Goal: Task Accomplishment & Management: Use online tool/utility

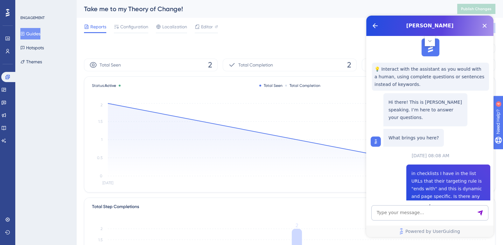
scroll to position [395, 0]
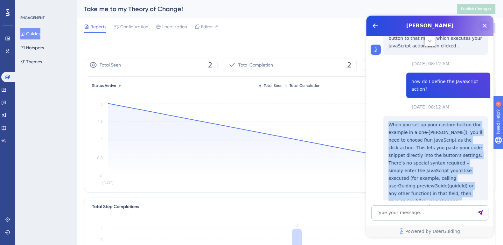
click at [486, 25] on icon "Close Button" at bounding box center [485, 26] width 8 height 8
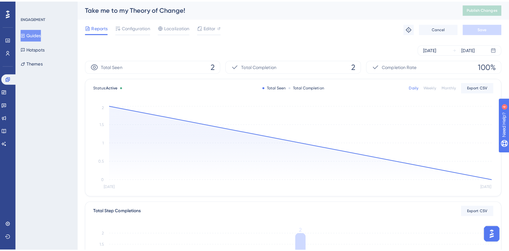
scroll to position [0, 0]
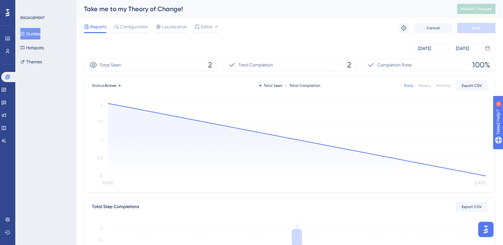
click at [38, 32] on button "Guides" at bounding box center [30, 33] width 20 height 11
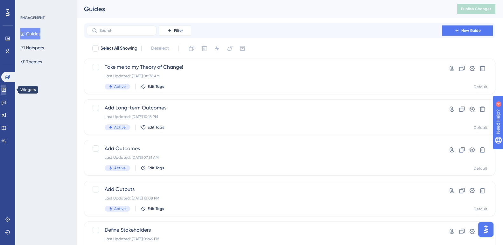
click at [6, 89] on icon at bounding box center [3, 89] width 5 height 5
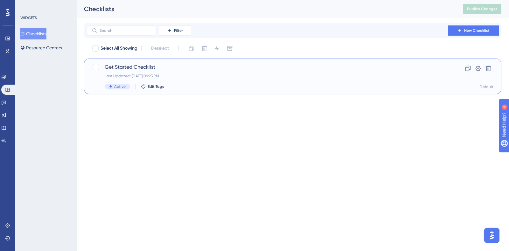
click at [137, 69] on span "Get Started Checklist" at bounding box center [267, 67] width 325 height 8
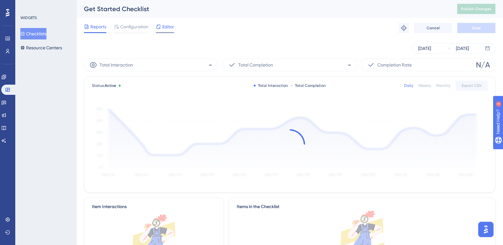
click at [167, 29] on span "Editor" at bounding box center [168, 27] width 12 height 8
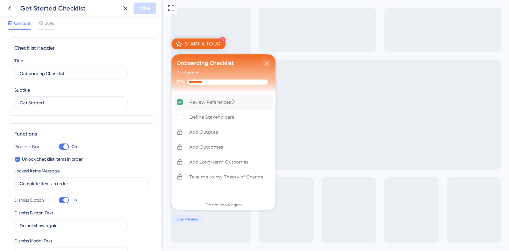
click at [235, 102] on icon "Review References is complete." at bounding box center [233, 101] width 3 height 5
click at [10, 10] on icon at bounding box center [10, 8] width 8 height 8
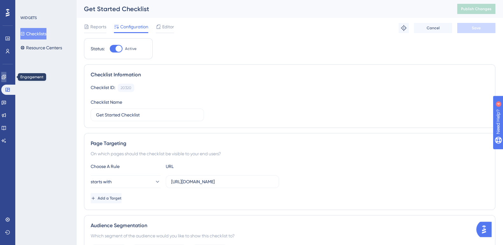
click at [6, 79] on icon at bounding box center [3, 76] width 5 height 5
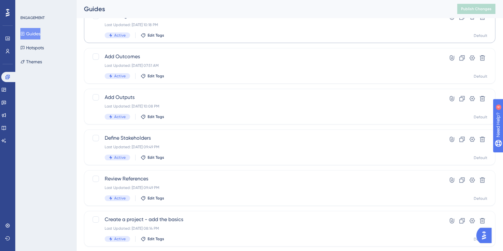
scroll to position [91, 0]
click at [162, 142] on span "Define Stakeholders" at bounding box center [264, 139] width 319 height 8
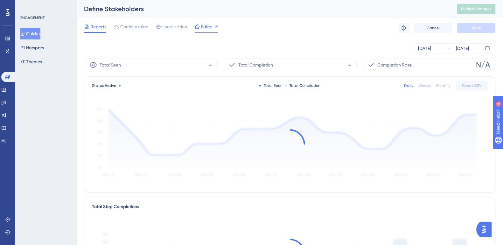
click at [210, 29] on span "Editor" at bounding box center [207, 27] width 12 height 8
